Goal: Information Seeking & Learning: Find specific fact

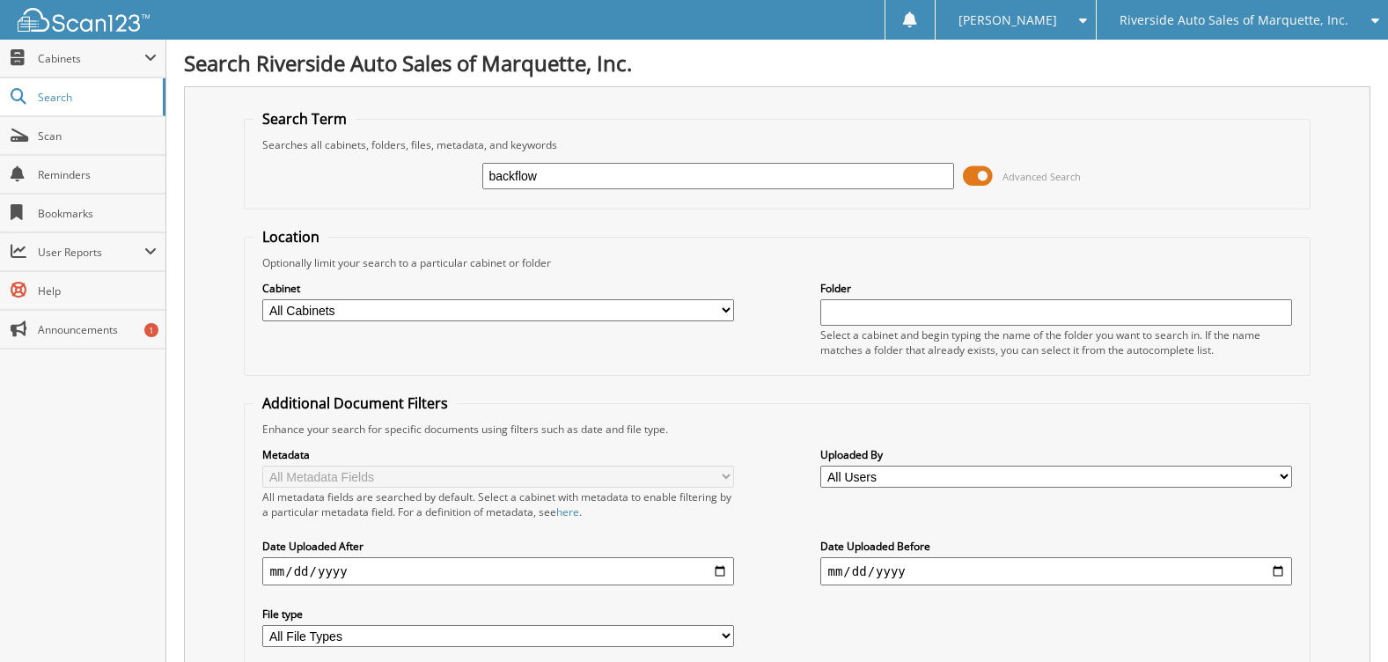
type input "backflow"
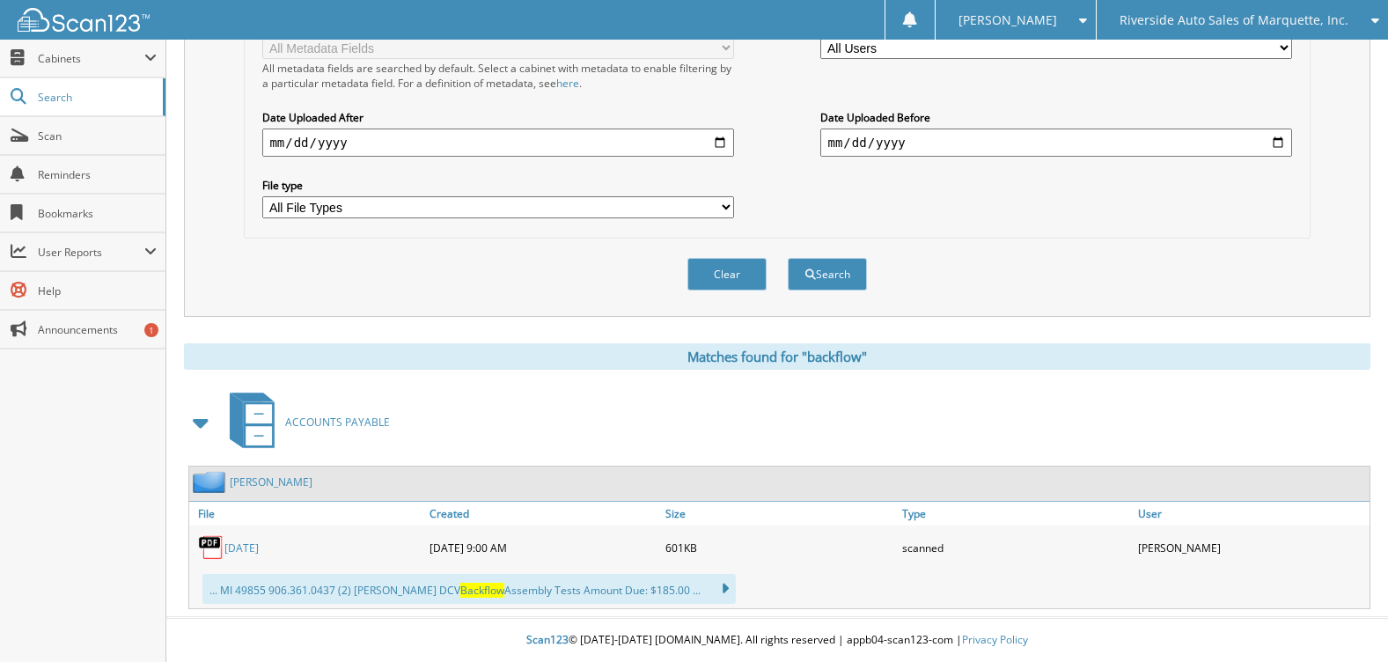
click at [252, 548] on link "06-08-22" at bounding box center [241, 548] width 34 height 15
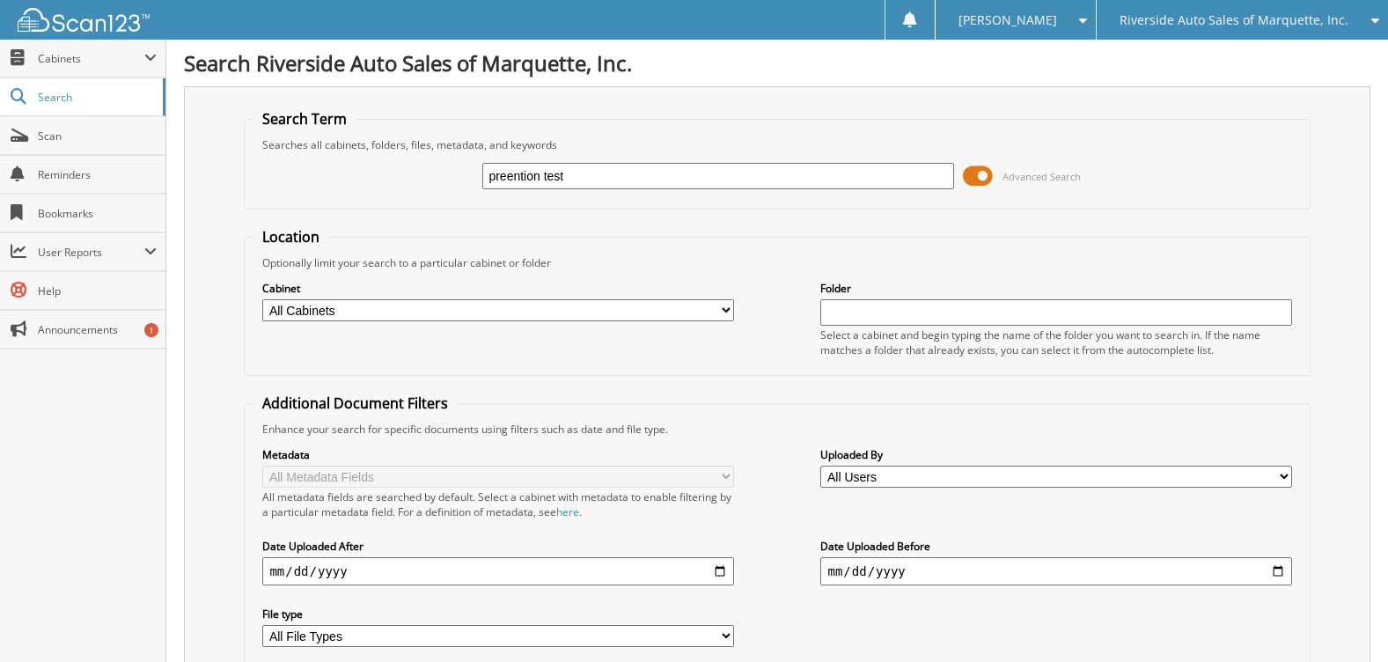
type input "preention test"
drag, startPoint x: 618, startPoint y: 180, endPoint x: 352, endPoint y: 184, distance: 265.9
click at [408, 180] on div "preention test Advanced Search" at bounding box center [777, 176] width 1047 height 48
type input "prevention test"
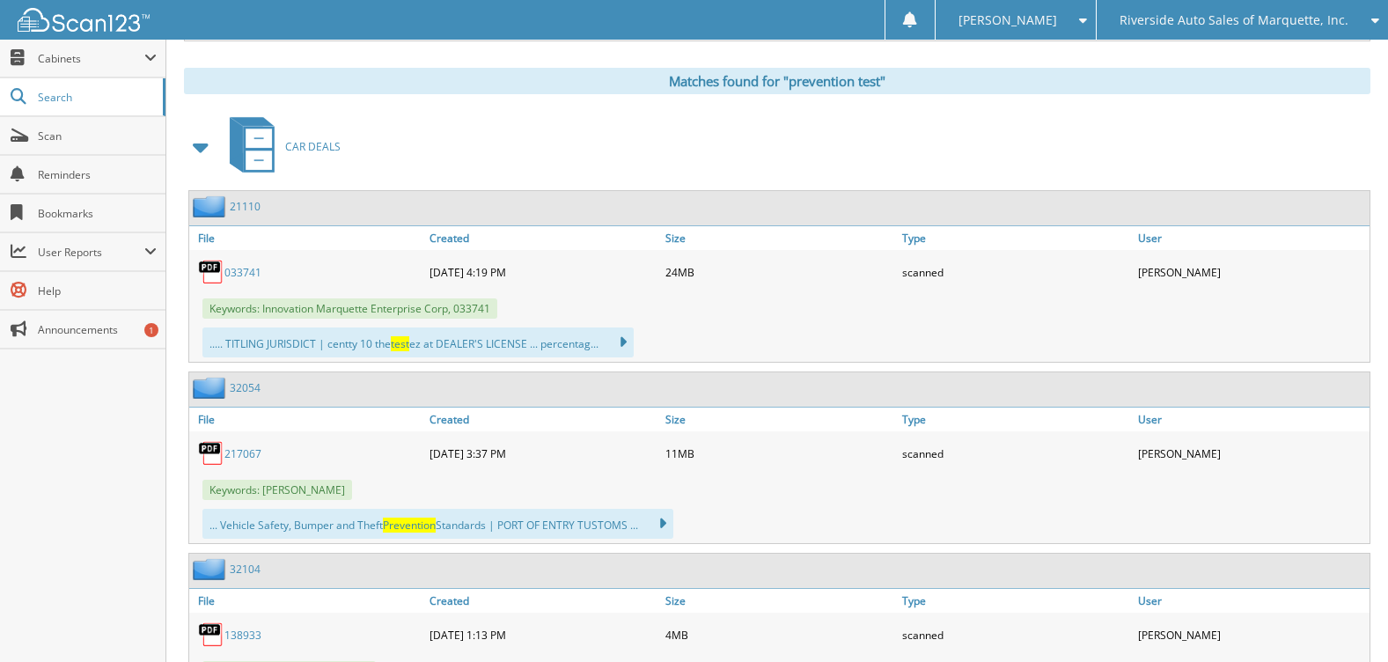
click at [194, 152] on span at bounding box center [201, 147] width 25 height 32
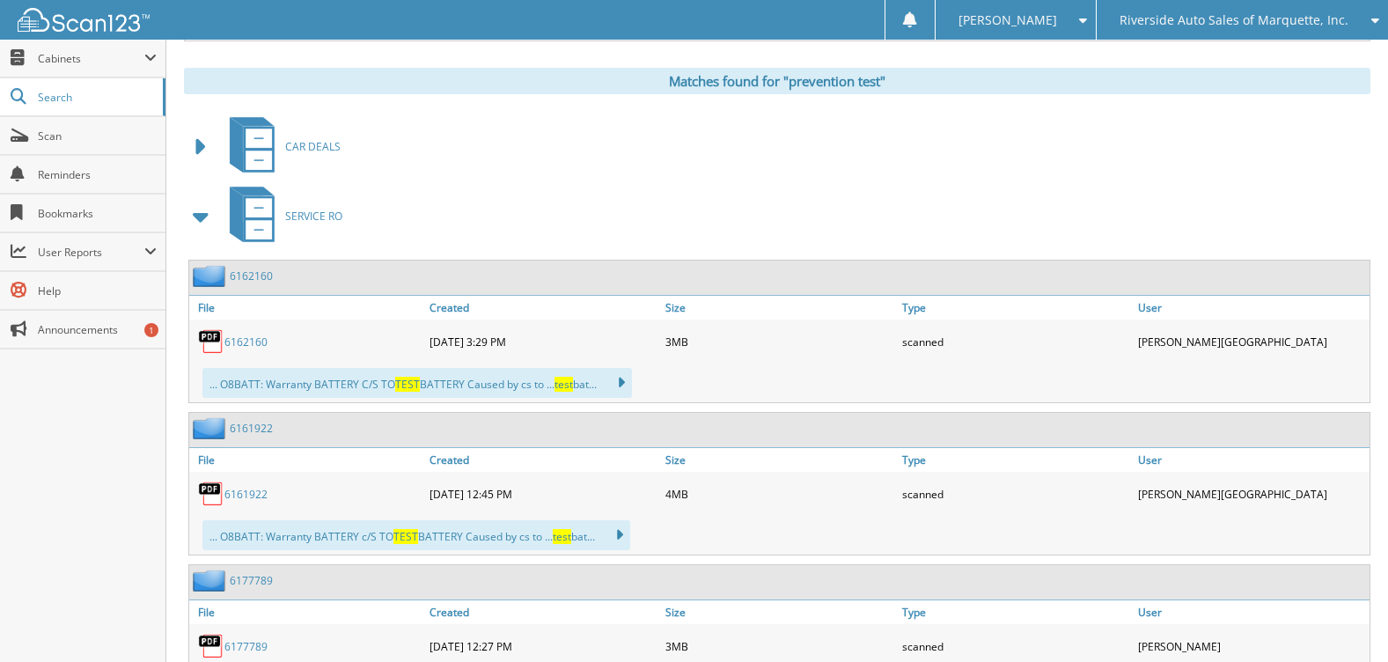
click at [197, 218] on span at bounding box center [201, 217] width 25 height 32
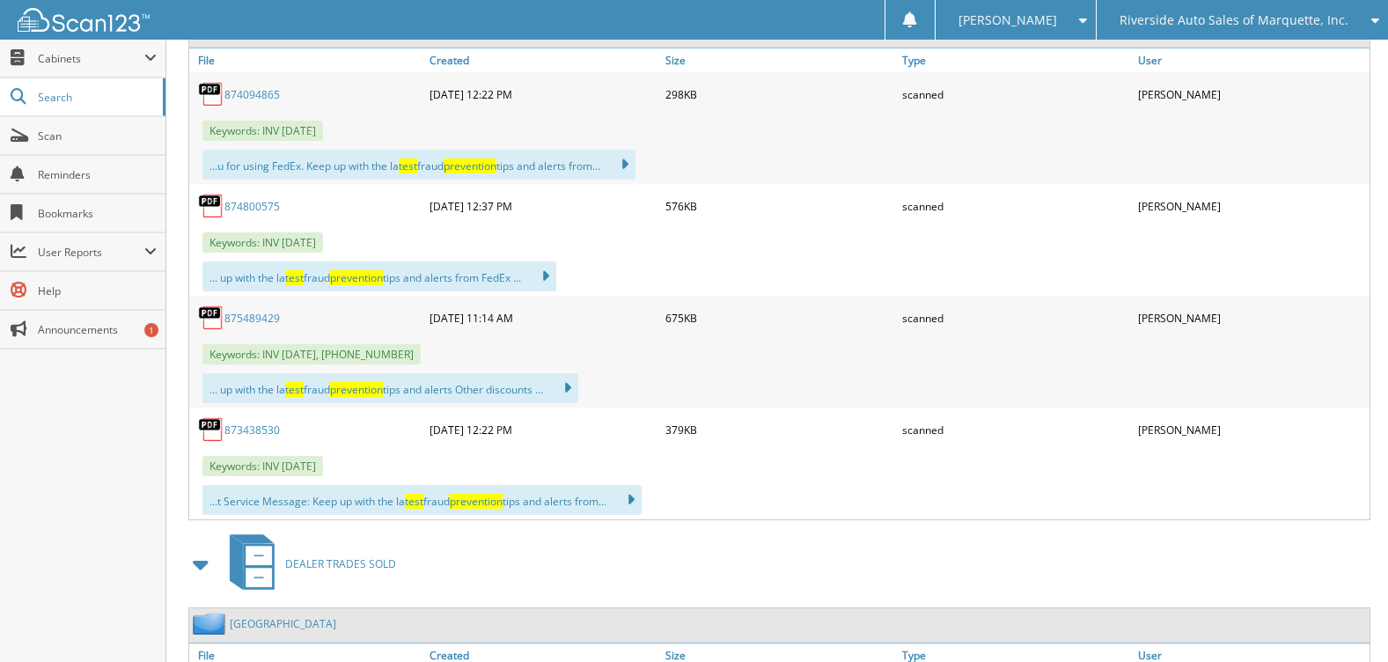
scroll to position [1409, 0]
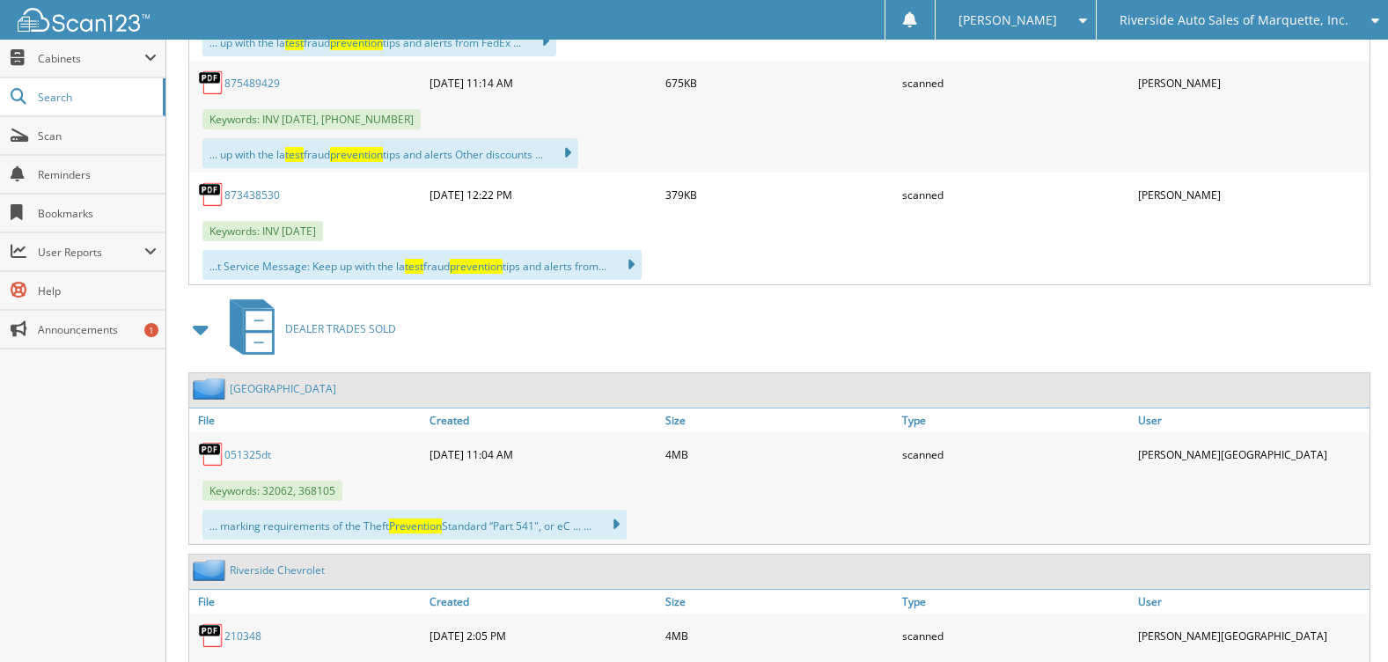
click at [204, 336] on span at bounding box center [201, 329] width 25 height 32
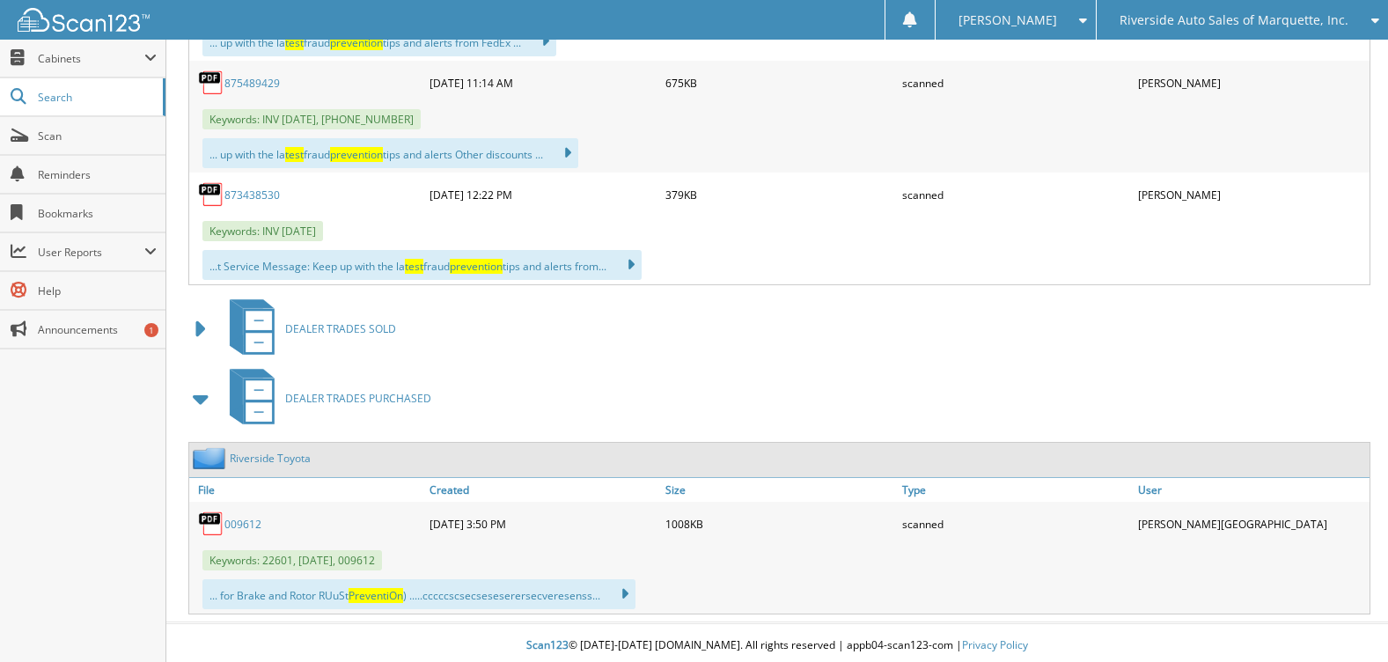
click at [207, 400] on span at bounding box center [201, 399] width 25 height 32
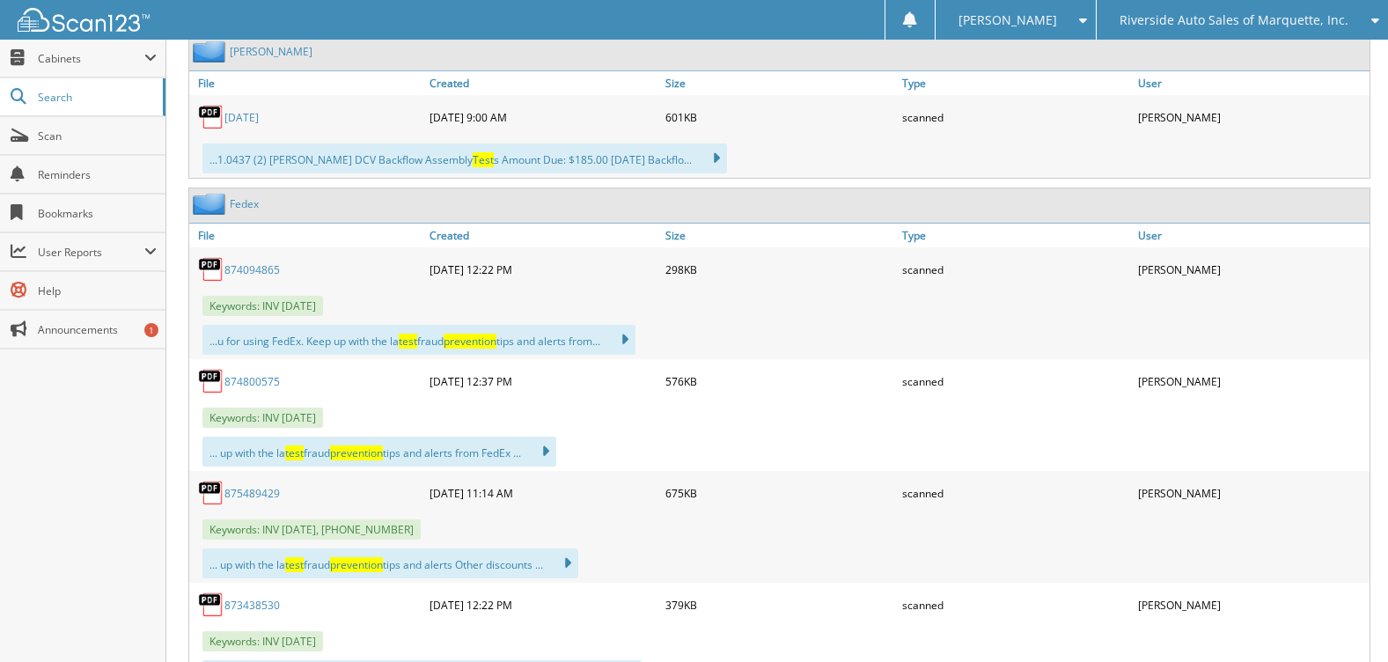
scroll to position [764, 0]
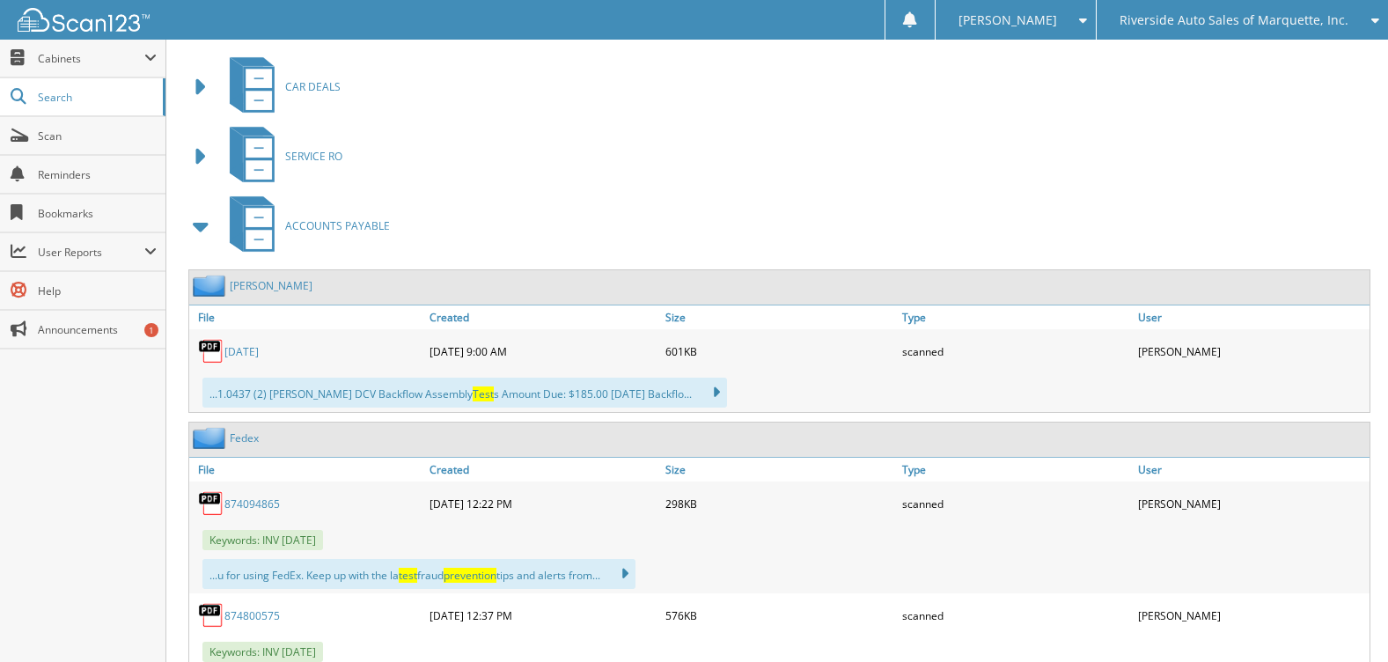
click at [257, 349] on link "[DATE]" at bounding box center [241, 351] width 34 height 15
click at [1202, 24] on span "Riverside Auto Sales of Marquette, Inc." at bounding box center [1234, 20] width 229 height 11
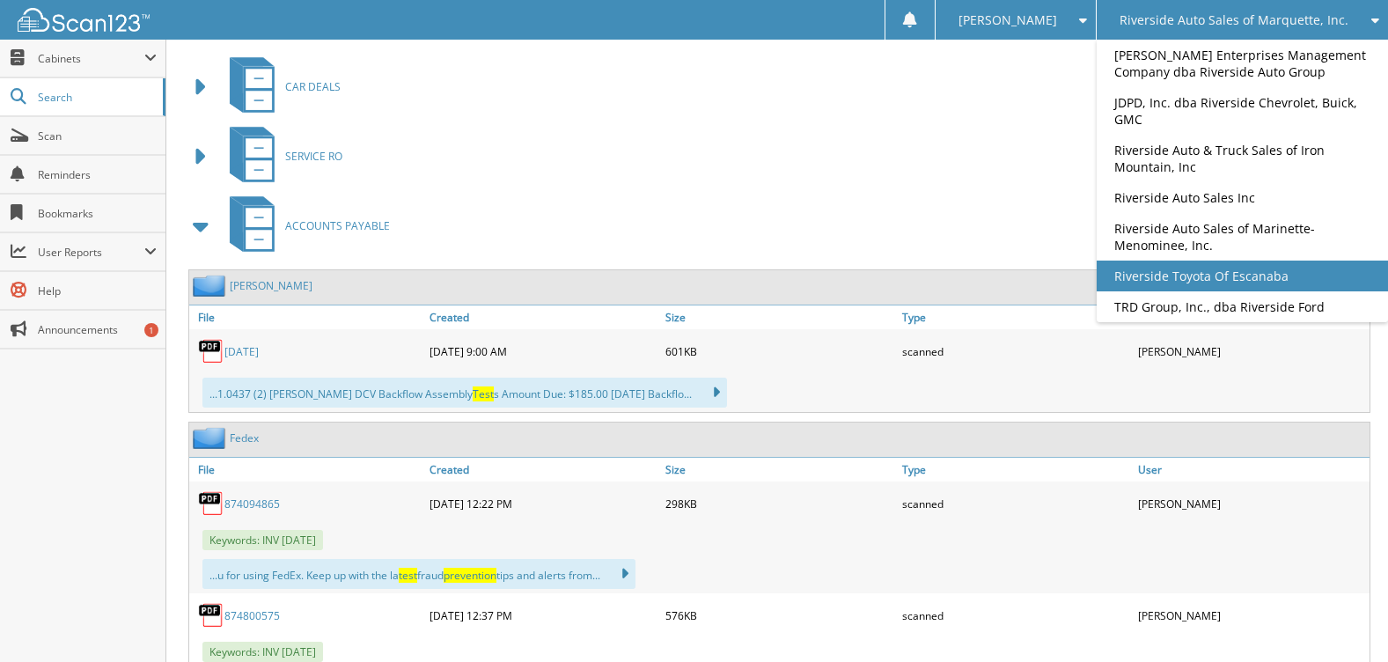
click at [1214, 283] on link "Riverside Toyota Of Escanaba" at bounding box center [1242, 276] width 291 height 31
